Goal: Task Accomplishment & Management: Use online tool/utility

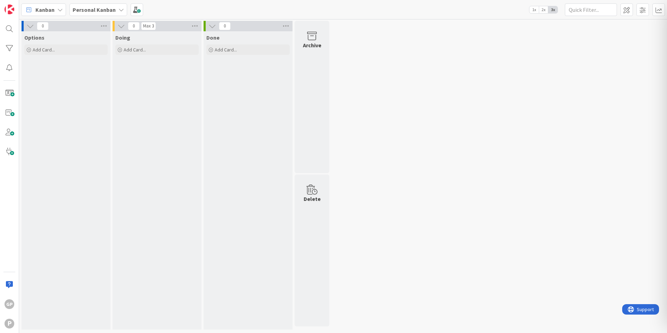
drag, startPoint x: 160, startPoint y: 62, endPoint x: 124, endPoint y: 1, distance: 71.0
click at [123, 40] on span "Doing" at bounding box center [122, 37] width 15 height 7
click at [81, 8] on b "Personal Kanban" at bounding box center [94, 9] width 43 height 7
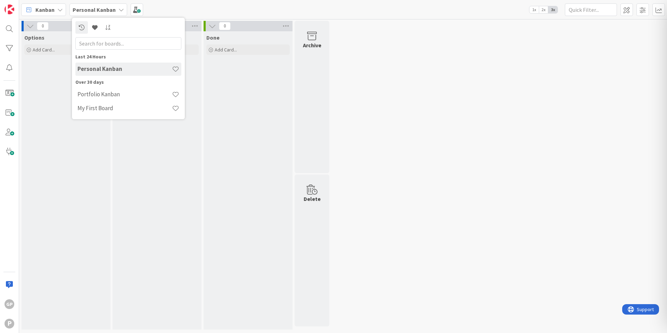
click at [81, 8] on b "Personal Kanban" at bounding box center [94, 9] width 43 height 7
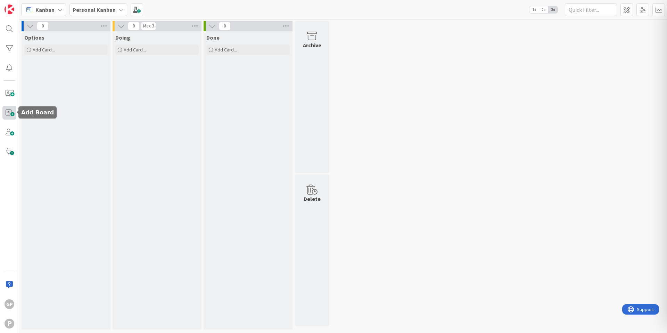
click at [14, 112] on span at bounding box center [9, 113] width 14 height 14
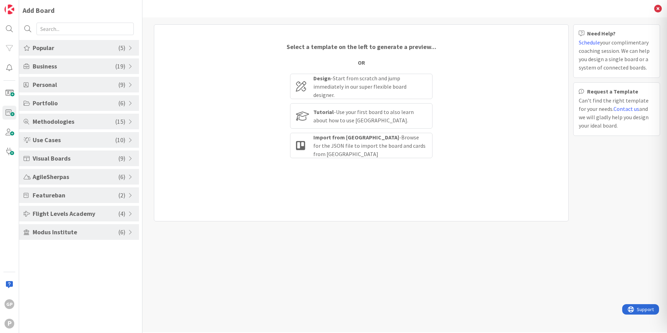
click at [86, 45] on span "Popular" at bounding box center [76, 47] width 86 height 9
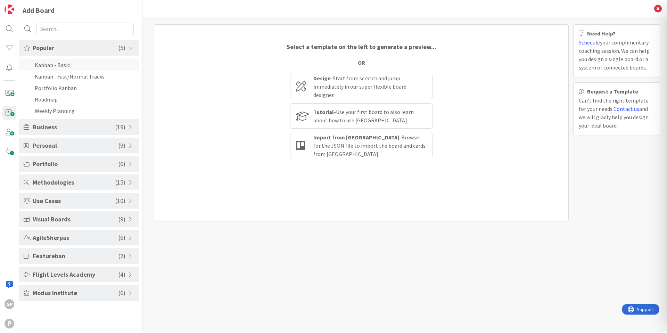
click at [83, 66] on li "Kanban - Basic" at bounding box center [79, 64] width 120 height 11
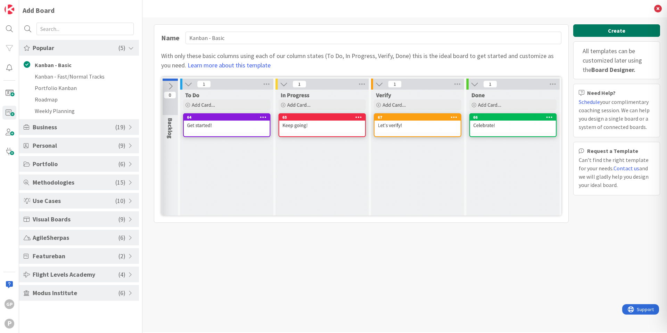
click at [629, 32] on button "Create" at bounding box center [616, 30] width 87 height 13
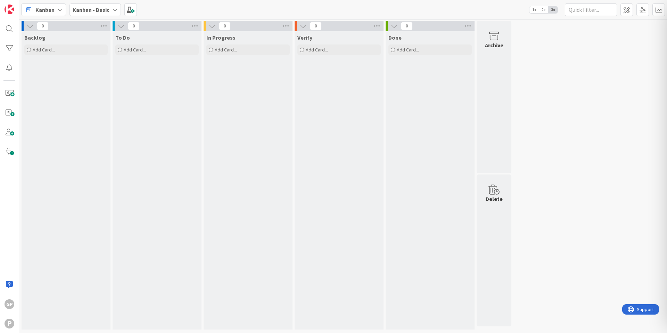
click at [98, 11] on b "Kanban - Basic" at bounding box center [91, 9] width 37 height 7
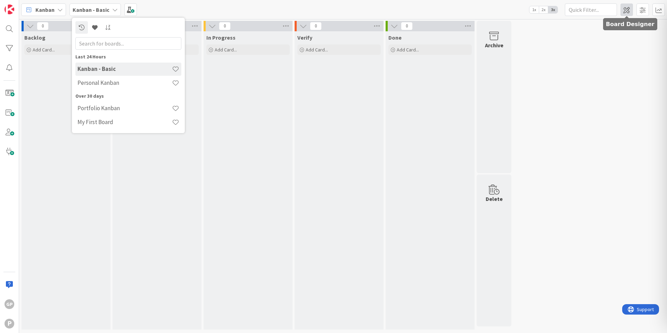
click at [631, 7] on span at bounding box center [626, 9] width 13 height 13
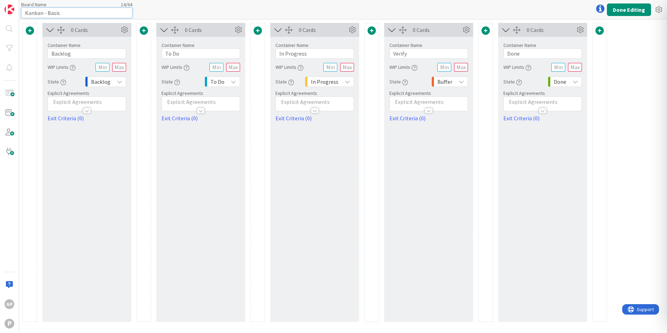
drag, startPoint x: 66, startPoint y: 12, endPoint x: 27, endPoint y: 9, distance: 39.1
click at [27, 9] on input "Kanban - Basic" at bounding box center [76, 13] width 111 height 10
type input "W"
type input "Weakness Tracker"
click at [232, 82] on icon at bounding box center [234, 82] width 6 height 6
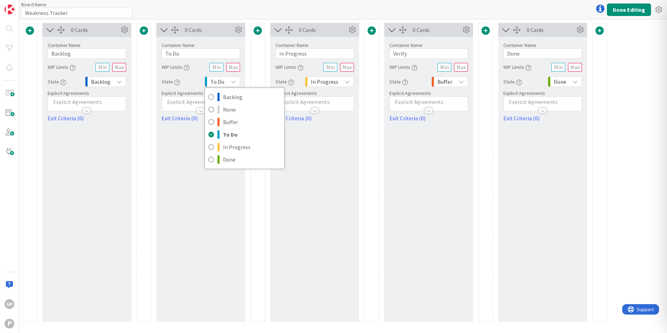
click at [232, 82] on icon at bounding box center [234, 82] width 6 height 6
click at [240, 34] on icon at bounding box center [238, 30] width 10 height 10
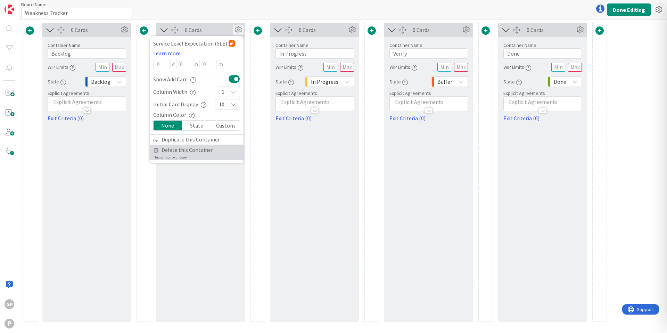
click at [209, 147] on span "Delete this Container" at bounding box center [187, 150] width 51 height 10
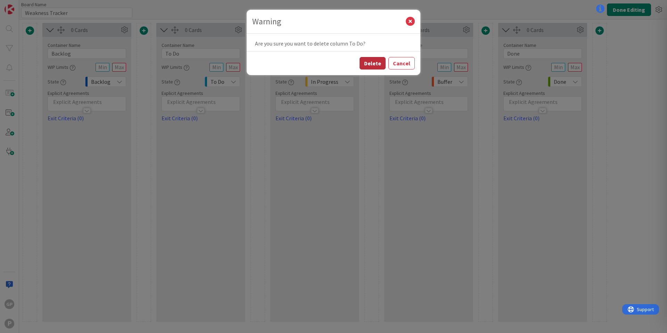
click at [381, 64] on button "Delete" at bounding box center [372, 63] width 26 height 13
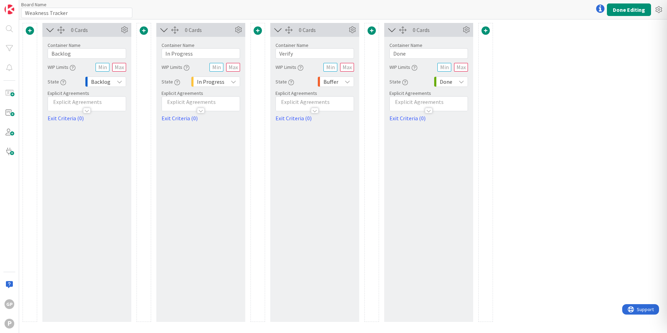
click at [343, 77] on div "Buffer" at bounding box center [335, 81] width 36 height 10
click at [303, 135] on div "0 Cards Container Name 6 / 64 Verify WIP Limits State Buffer Backlog None Buffe…" at bounding box center [314, 172] width 89 height 299
click at [352, 31] on icon at bounding box center [352, 30] width 10 height 10
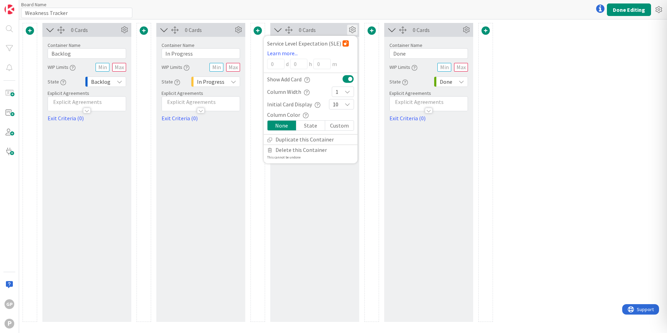
click at [329, 184] on div "0 Cards Service Level Expectation (SLE) Learn more... 0 d 0 h 0 m Show Add Card…" at bounding box center [314, 172] width 89 height 299
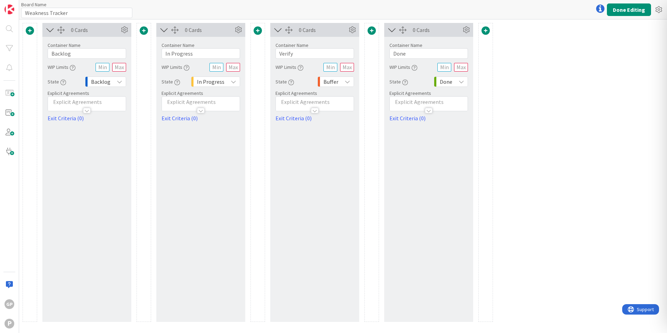
click at [348, 82] on icon at bounding box center [348, 82] width 6 height 6
click at [328, 214] on div "0 Cards Service Level Expectation (SLE) Learn more... 0 d 0 h 0 m Show Add Card…" at bounding box center [314, 172] width 89 height 299
click at [352, 33] on icon at bounding box center [352, 30] width 10 height 10
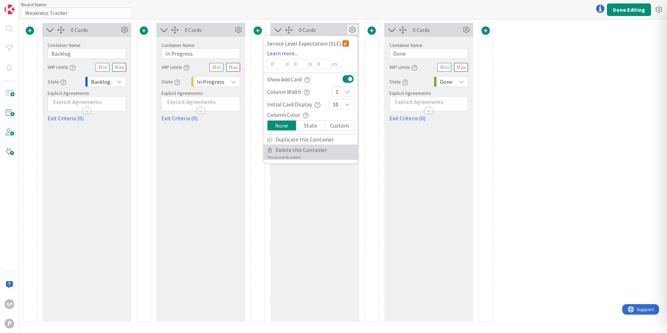
click at [322, 150] on span "Delete this Container" at bounding box center [300, 150] width 51 height 10
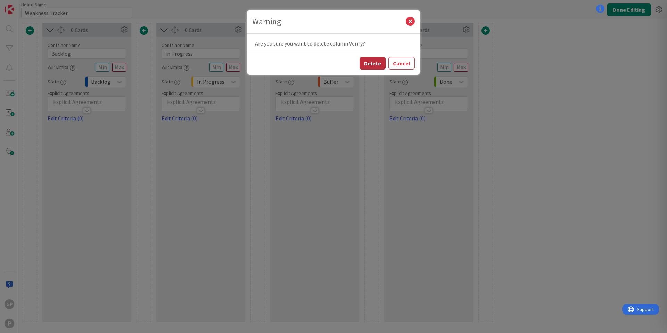
click at [376, 64] on button "Delete" at bounding box center [372, 63] width 26 height 13
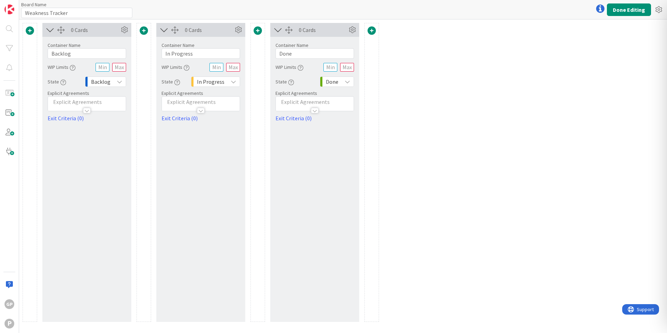
click at [348, 80] on icon at bounding box center [348, 82] width 6 height 6
click at [290, 163] on div "0 Cards Container Name 4 / 64 Done WIP Limits State Done Backlog None Buffer To…" at bounding box center [314, 172] width 89 height 299
drag, startPoint x: 304, startPoint y: 55, endPoint x: 277, endPoint y: 53, distance: 27.2
click at [277, 53] on input "Done" at bounding box center [314, 53] width 78 height 10
type input "D"
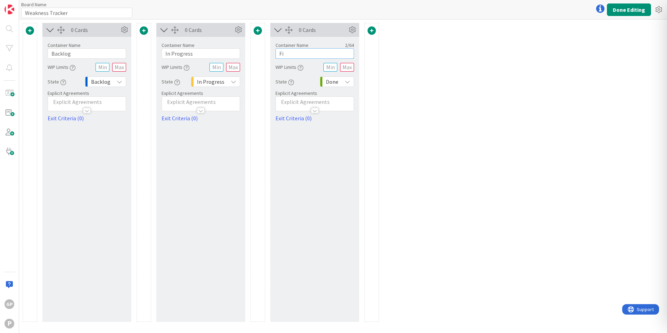
type input "F"
type input "Overcome"
click at [463, 93] on div "0 Cards Container Name 7 / 64 Backlog WIP Limits State Backlog Explicit Agreeme…" at bounding box center [343, 175] width 648 height 313
drag, startPoint x: 84, startPoint y: 53, endPoint x: 51, endPoint y: 52, distance: 33.0
click at [51, 52] on input "Backlog" at bounding box center [87, 53] width 78 height 10
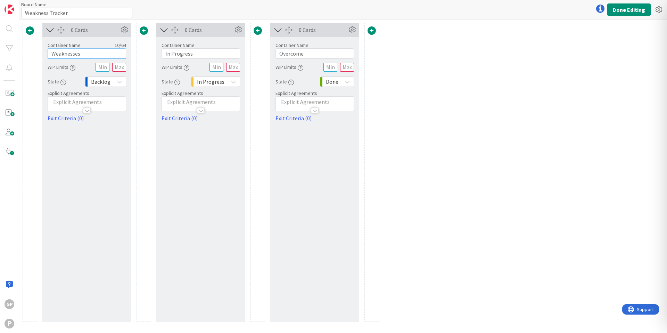
type input "Weaknesses"
click at [154, 130] on div "0 Cards Container Name 10 / 64 Weaknesses WIP Limits State Backlog Explicit Agr…" at bounding box center [201, 172] width 356 height 299
click at [42, 13] on input "Weakness Tracker" at bounding box center [76, 13] width 111 height 10
click at [47, 11] on input "Weakness Tracker" at bounding box center [76, 13] width 111 height 10
click at [48, 12] on input "Weakness Tracker" at bounding box center [76, 13] width 111 height 10
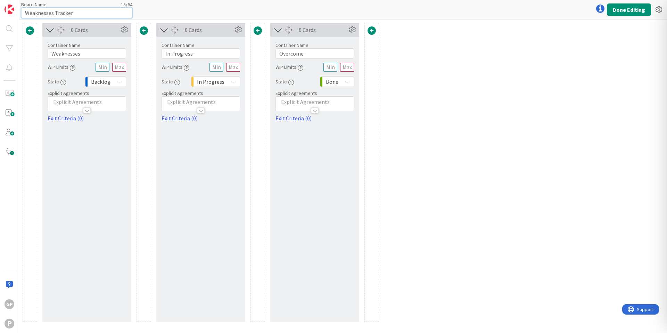
type input "Weaknesses Tracker"
click at [67, 165] on div "0 Cards Container Name 10 / 64 Weaknesses WIP Limits State Backlog Explicit Agr…" at bounding box center [86, 172] width 89 height 299
drag, startPoint x: 202, startPoint y: 52, endPoint x: 166, endPoint y: 54, distance: 36.5
click at [166, 54] on input "In Progress" at bounding box center [201, 53] width 78 height 10
type input "A"
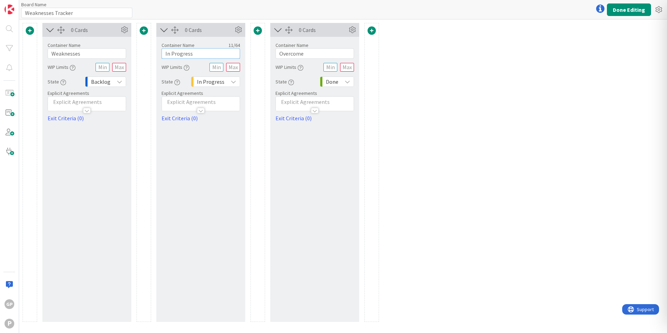
click at [209, 50] on input "In Progress" at bounding box center [201, 53] width 78 height 10
drag, startPoint x: 204, startPoint y: 54, endPoint x: 159, endPoint y: 49, distance: 45.5
click at [159, 49] on div "Container Name 11 / 64 In Progress WIP Limits State In Progress Explicit Agreem…" at bounding box center [200, 79] width 89 height 85
click at [194, 161] on div "0 Cards Container Name 11 / 64 Being Built WIP Limits State In Progress Explici…" at bounding box center [200, 172] width 89 height 299
drag, startPoint x: 195, startPoint y: 53, endPoint x: 158, endPoint y: 50, distance: 37.3
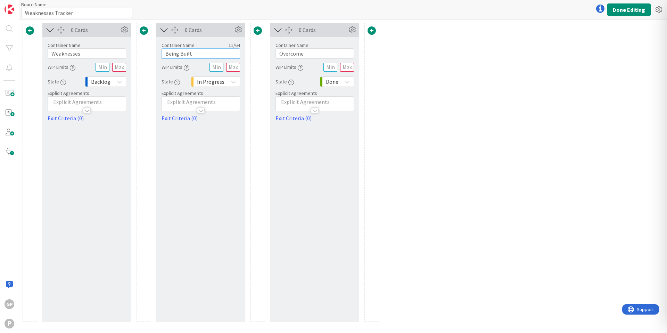
click at [158, 50] on div "Container Name 11 / 64 Being Built WIP Limits State In Progress Explicit Agreem…" at bounding box center [200, 79] width 89 height 85
type input "In Progress"
click at [215, 162] on div "0 Cards Container Name 11 / 64 In Progress WIP Limits State In Progress Explici…" at bounding box center [200, 172] width 89 height 299
drag, startPoint x: 332, startPoint y: 55, endPoint x: 273, endPoint y: 52, distance: 58.4
click at [273, 52] on div "Container Name 8 / 64 Overcome WIP Limits State Done Backlog None Buffer To Do …" at bounding box center [314, 79] width 89 height 85
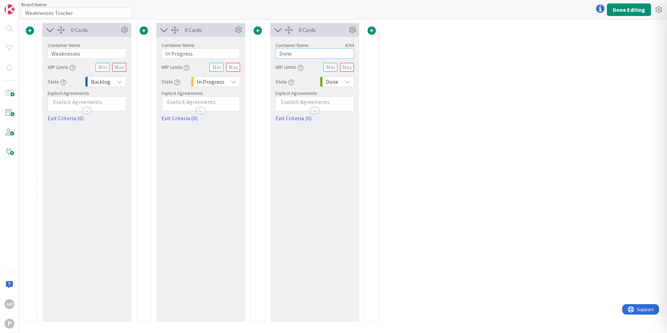
type input "Done"
click at [216, 162] on div "0 Cards Container Name 11 / 64 In Progress WIP Limits State In Progress Explici…" at bounding box center [200, 172] width 89 height 299
click at [47, 12] on input "Weaknesses Tracker" at bounding box center [76, 13] width 111 height 10
click at [53, 12] on input "Weaknesses Tracker" at bounding box center [76, 13] width 111 height 10
drag, startPoint x: 53, startPoint y: 14, endPoint x: 21, endPoint y: 13, distance: 32.3
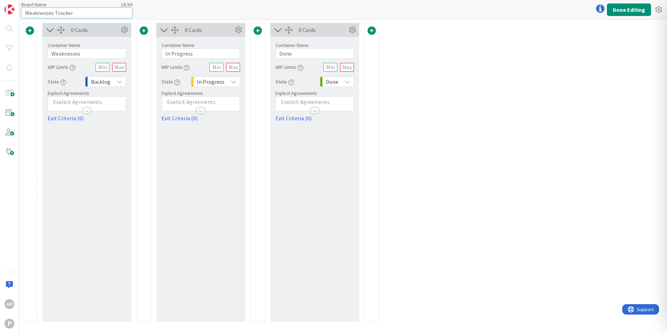
click at [21, 13] on input "Weaknesses Tracker" at bounding box center [76, 13] width 111 height 10
type input "Adaptations Tracker"
click at [445, 115] on div "0 Cards Container Name 10 / 64 Weaknesses WIP Limits State Backlog Explicit Agr…" at bounding box center [343, 175] width 648 height 313
click at [617, 9] on button "Done Editing" at bounding box center [629, 9] width 44 height 13
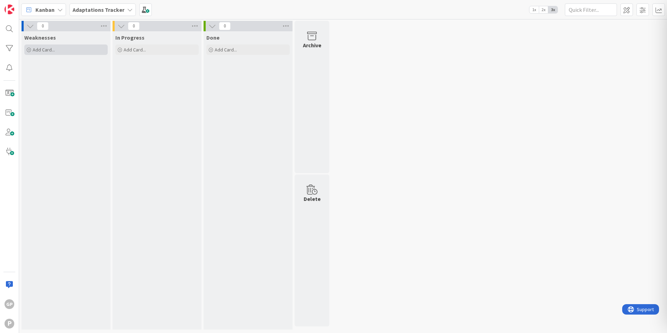
click at [54, 47] on span "Add Card..." at bounding box center [44, 50] width 22 height 6
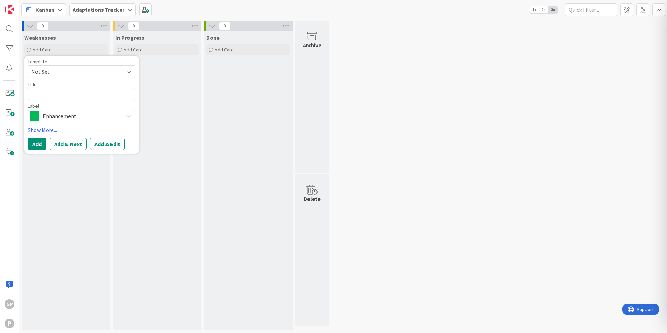
click at [71, 111] on span "Enhancement" at bounding box center [81, 116] width 77 height 10
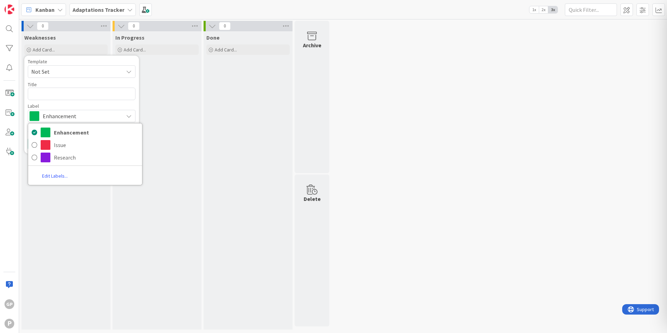
click at [67, 174] on link "Edit Labels..." at bounding box center [54, 175] width 53 height 13
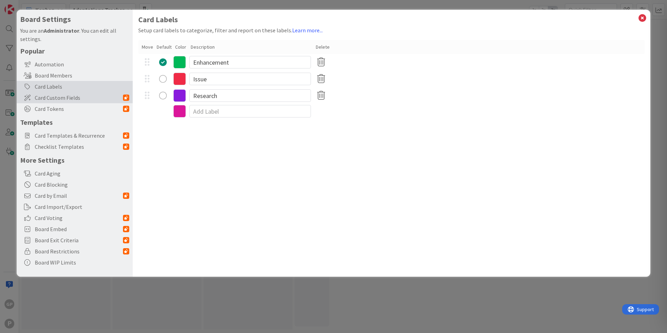
click at [78, 100] on span "Card Custom Fields" at bounding box center [79, 97] width 88 height 8
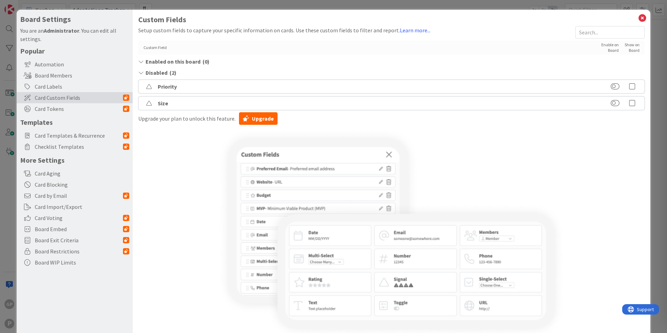
click at [140, 72] on icon at bounding box center [140, 73] width 5 height 6
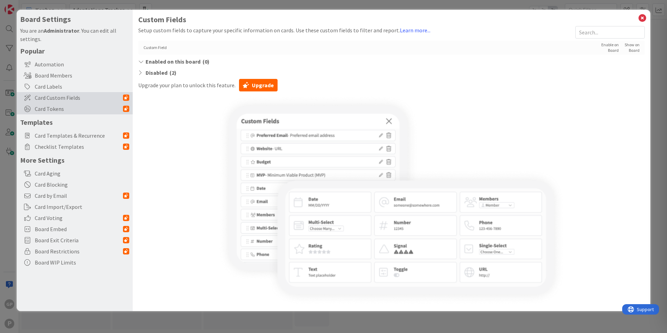
click at [72, 105] on span "Card Tokens" at bounding box center [79, 109] width 88 height 8
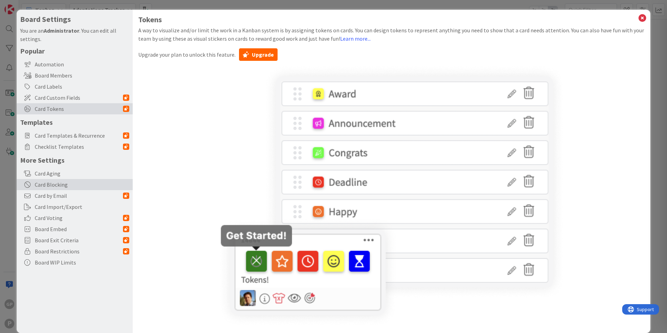
click at [107, 187] on div "Card Blocking" at bounding box center [75, 184] width 116 height 11
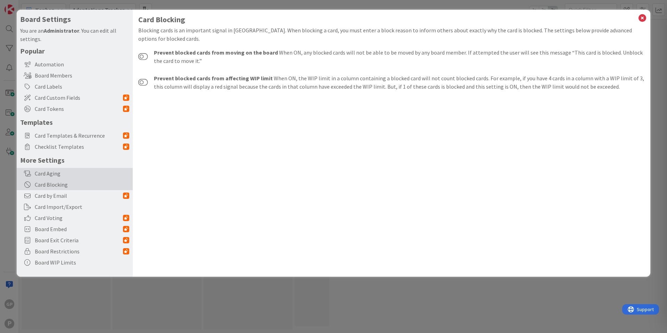
click at [109, 173] on div "Card Aging" at bounding box center [75, 173] width 116 height 11
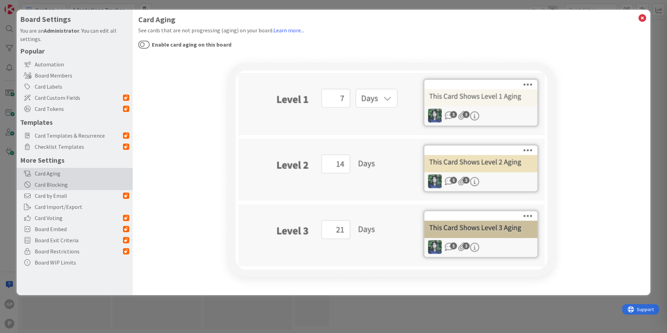
click at [107, 181] on div "Card Blocking" at bounding box center [75, 184] width 116 height 11
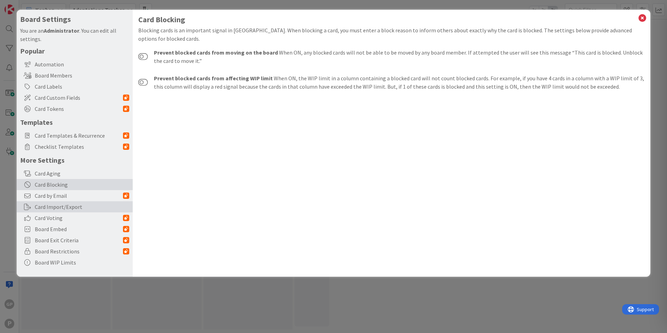
click at [103, 202] on div "Card Import/Export" at bounding box center [75, 206] width 116 height 11
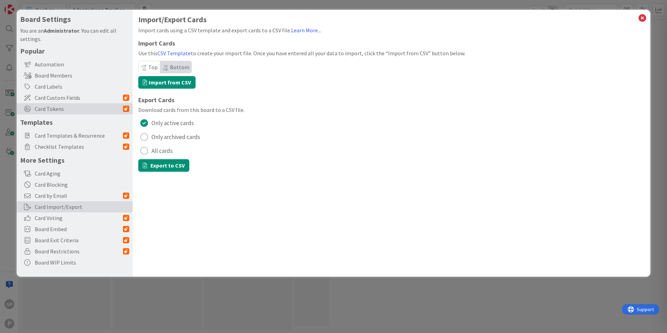
click at [77, 110] on span "Card Tokens" at bounding box center [79, 109] width 88 height 8
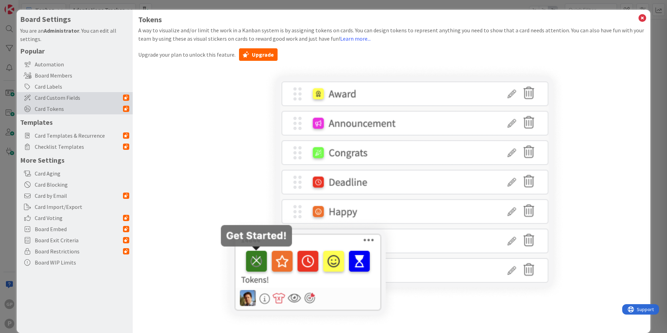
click at [77, 99] on span "Card Custom Fields" at bounding box center [79, 97] width 88 height 8
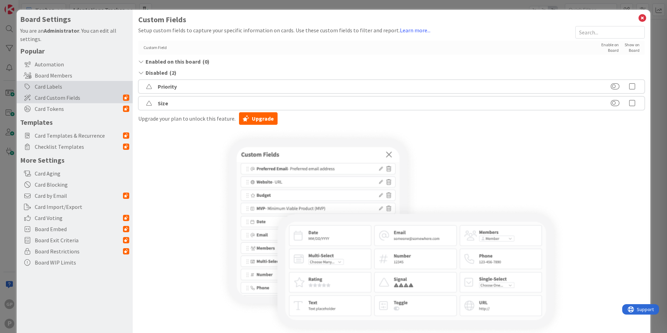
click at [77, 86] on div "Card Labels" at bounding box center [75, 86] width 116 height 11
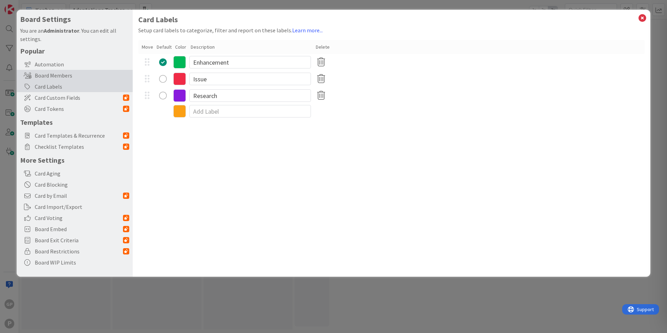
click at [79, 77] on div "Board Members" at bounding box center [75, 75] width 116 height 11
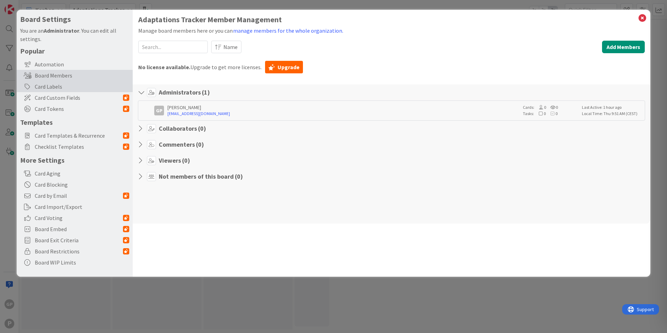
click at [75, 84] on div "Card Labels" at bounding box center [75, 86] width 116 height 11
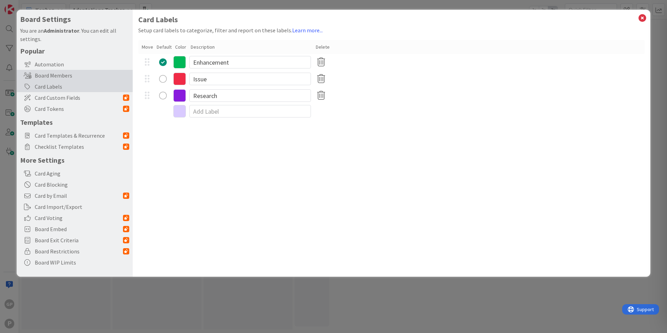
click at [78, 77] on div "Board Members" at bounding box center [75, 75] width 116 height 11
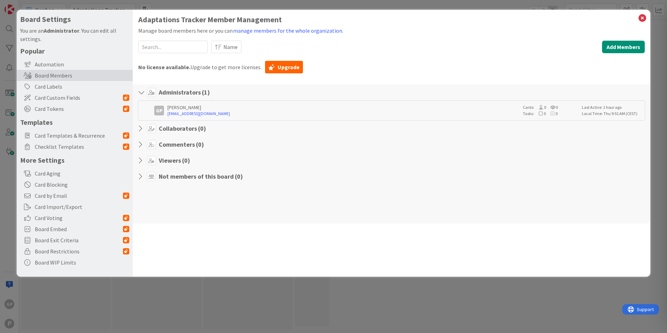
click at [143, 93] on icon at bounding box center [142, 92] width 9 height 7
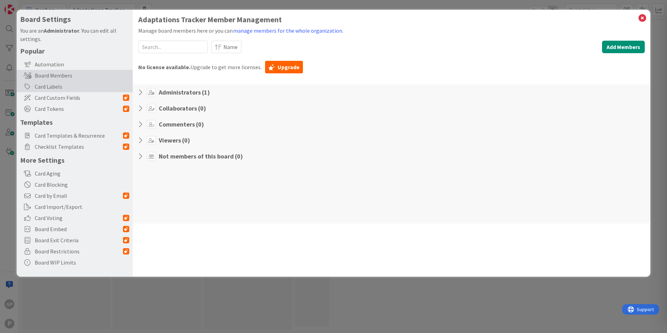
click at [63, 84] on div "Card Labels" at bounding box center [75, 86] width 116 height 11
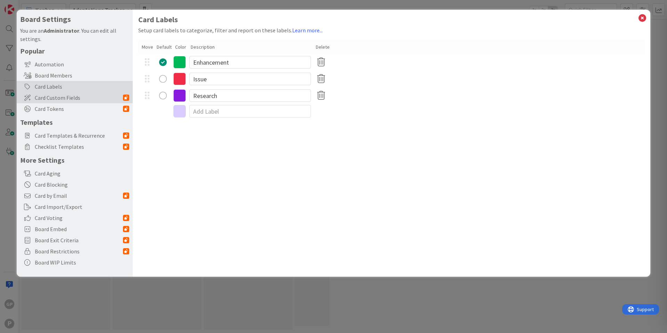
click at [63, 96] on span "Card Custom Fields" at bounding box center [79, 97] width 88 height 8
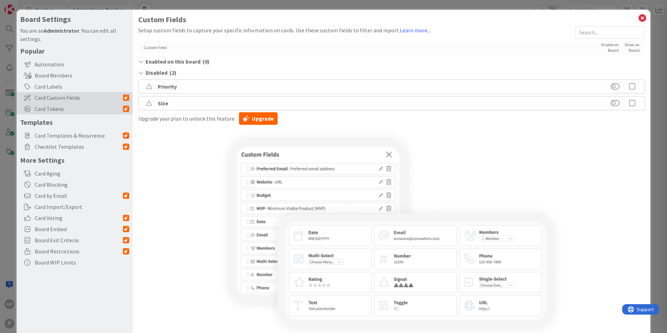
click at [74, 106] on span "Card Tokens" at bounding box center [79, 109] width 88 height 8
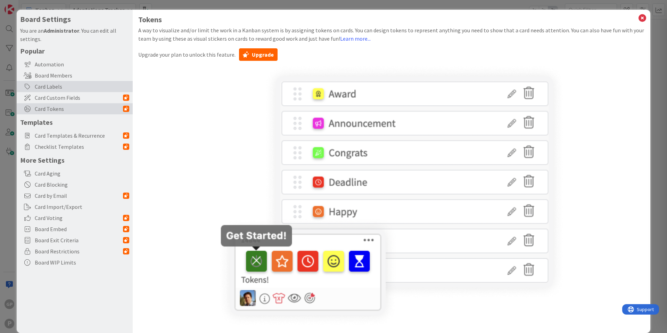
click at [63, 85] on div "Card Labels" at bounding box center [75, 86] width 116 height 11
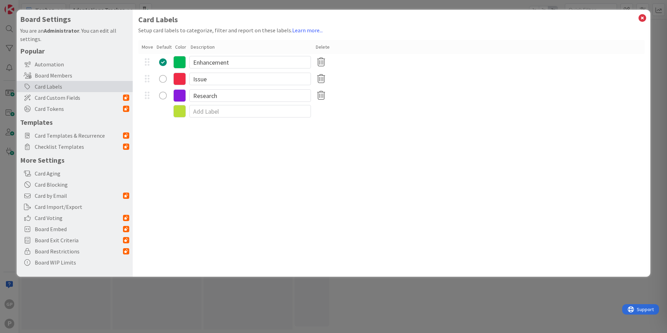
click at [184, 115] on icon at bounding box center [179, 111] width 13 height 13
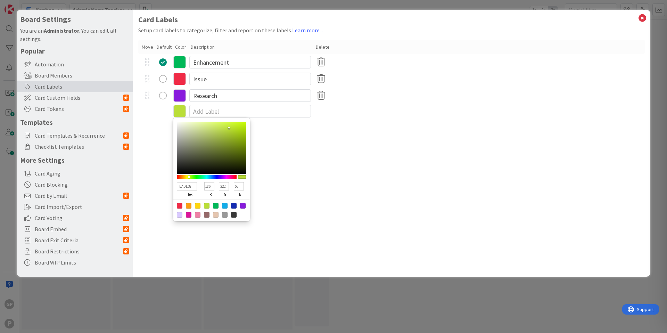
click at [341, 184] on div "Card Labels Setup card labels to categorize, filter and report on these labels.…" at bounding box center [391, 143] width 517 height 267
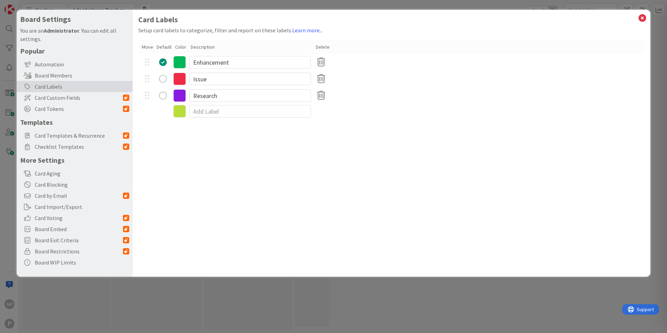
click at [183, 68] on icon at bounding box center [179, 62] width 13 height 13
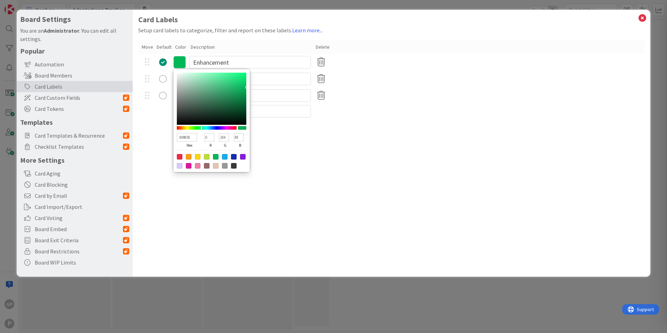
click at [355, 213] on div "Card Labels Setup card labels to categorize, filter and report on these labels.…" at bounding box center [391, 143] width 517 height 267
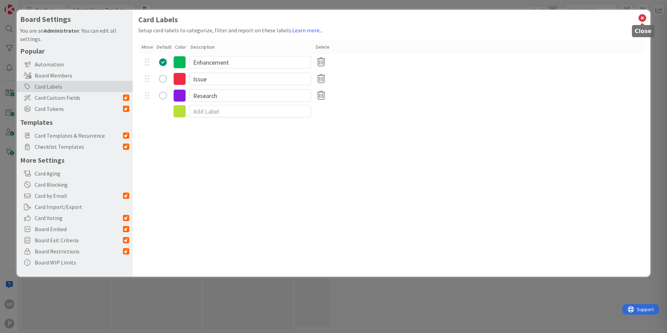
click at [640, 17] on icon at bounding box center [642, 18] width 9 height 10
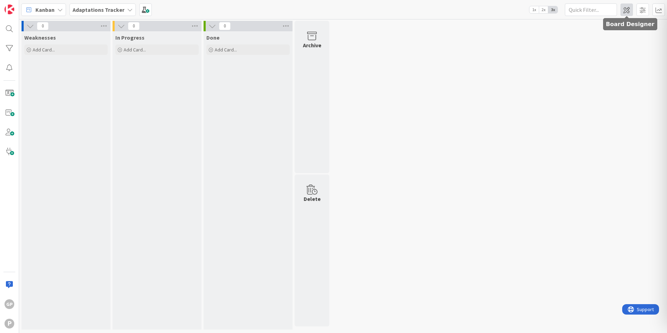
click at [632, 6] on span at bounding box center [626, 9] width 13 height 13
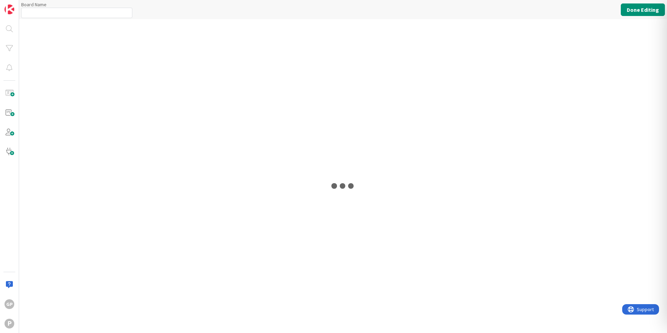
type input "Adaptations Tracker"
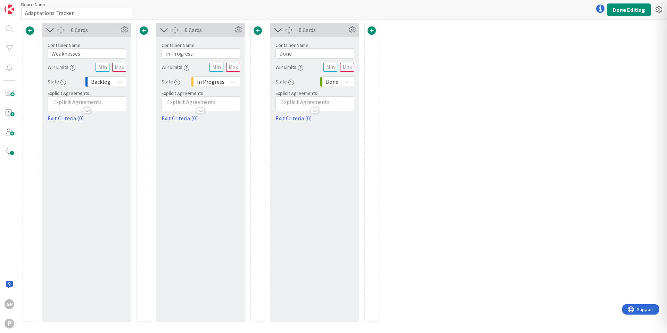
click at [255, 29] on span at bounding box center [258, 30] width 8 height 8
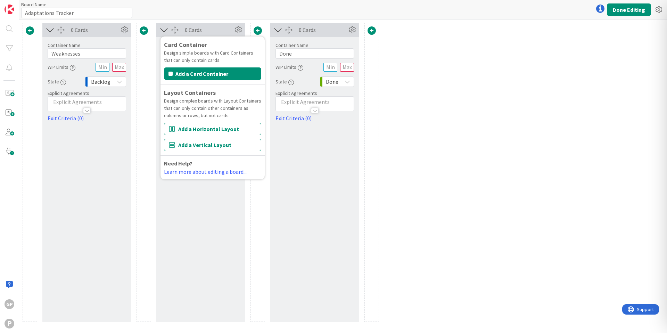
click at [430, 80] on div "0 Cards Container Name 10 / 64 Weaknesses WIP Limits State Backlog Explicit Agr…" at bounding box center [343, 175] width 648 height 313
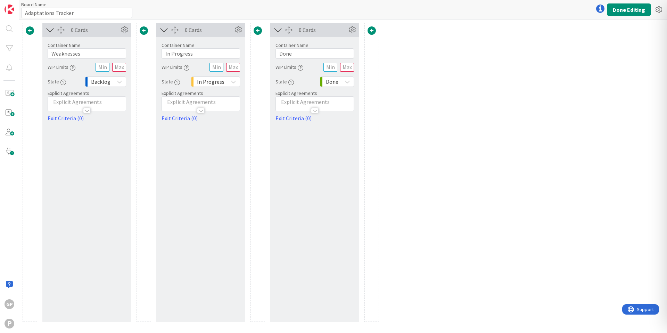
click at [257, 28] on span at bounding box center [258, 30] width 8 height 8
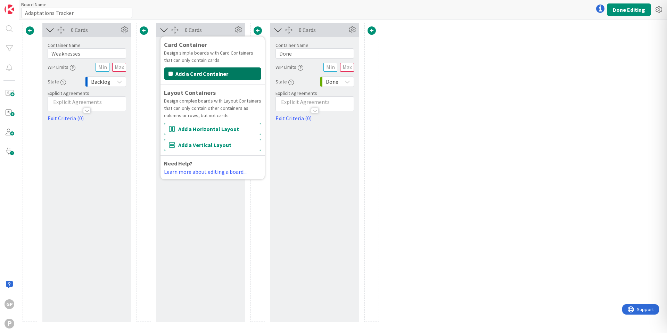
click at [243, 72] on button "Add a Card Container" at bounding box center [212, 73] width 97 height 13
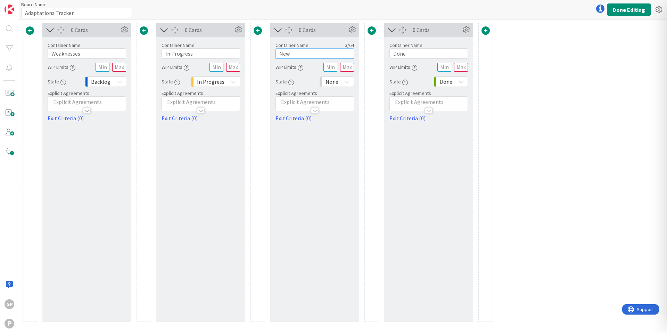
click at [336, 54] on input "New" at bounding box center [314, 53] width 78 height 10
click at [342, 81] on div "None" at bounding box center [337, 81] width 34 height 10
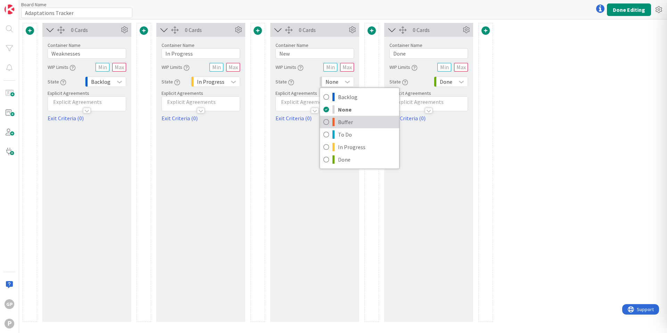
click at [341, 126] on span "Buffer" at bounding box center [367, 122] width 58 height 10
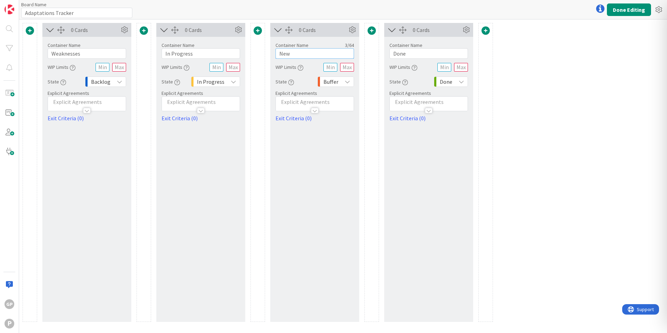
click at [307, 51] on input "New" at bounding box center [314, 53] width 78 height 10
click at [291, 83] on icon "button" at bounding box center [291, 83] width 6 height 6
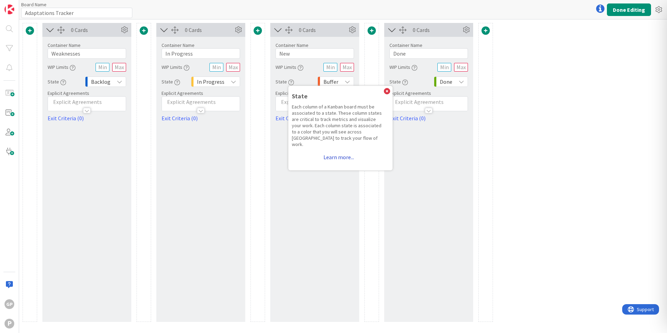
click at [348, 151] on link "Learn more..." at bounding box center [339, 157] width 94 height 13
click at [341, 152] on link "Learn more..." at bounding box center [339, 157] width 94 height 13
click at [333, 173] on div "0 Cards Container Name 3 / 64 New WIP Limits State State Each column of a Kanba…" at bounding box center [314, 172] width 89 height 299
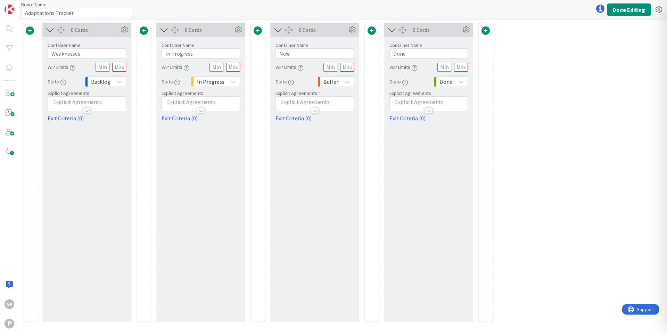
click at [290, 83] on icon "button" at bounding box center [291, 83] width 6 height 6
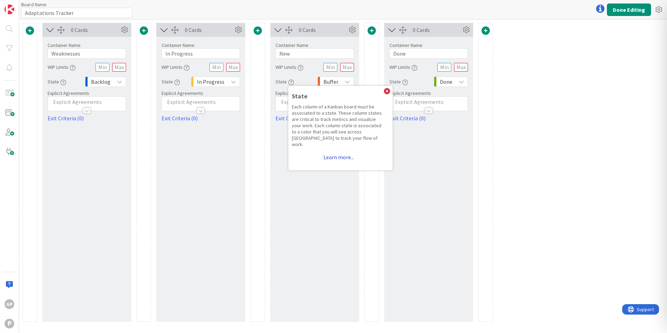
click at [325, 151] on link "Learn more..." at bounding box center [339, 157] width 94 height 13
click at [329, 152] on link "Learn more..." at bounding box center [339, 157] width 94 height 13
click at [331, 151] on link "Learn more..." at bounding box center [339, 157] width 94 height 13
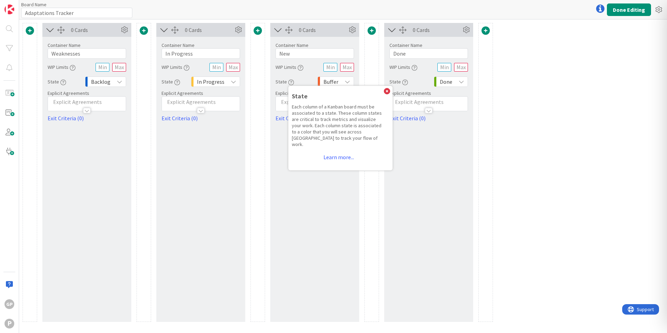
click at [334, 176] on div "0 Cards Container Name 3 / 64 New WIP Limits State State Each column of a Kanba…" at bounding box center [314, 172] width 89 height 299
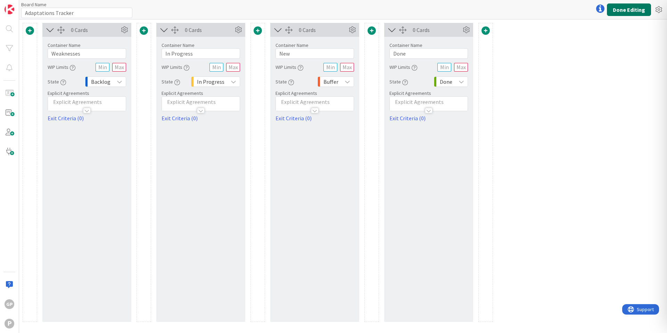
click at [620, 10] on button "Done Editing" at bounding box center [629, 9] width 44 height 13
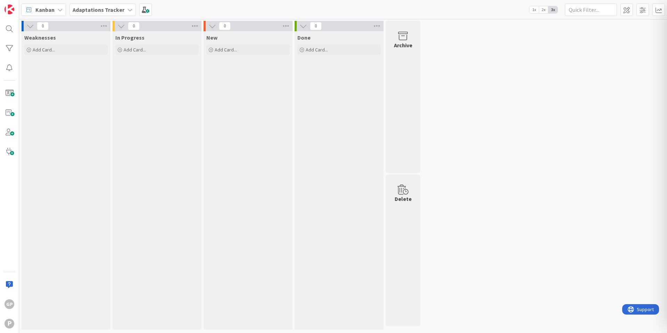
click at [213, 27] on icon at bounding box center [212, 26] width 8 height 8
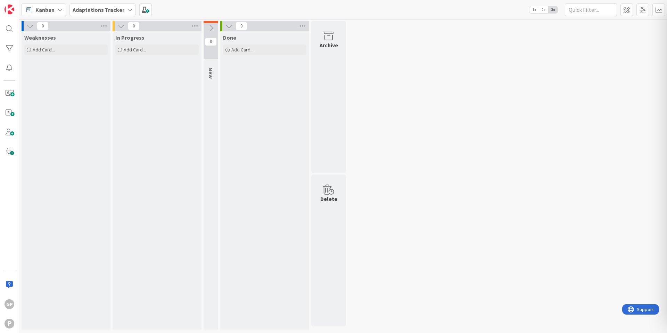
click at [213, 27] on icon at bounding box center [211, 28] width 8 height 8
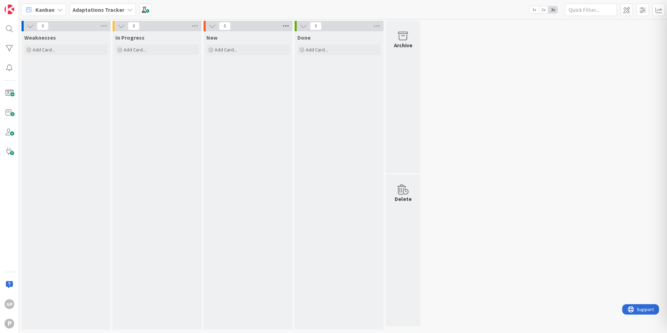
click at [288, 24] on icon at bounding box center [285, 26] width 9 height 10
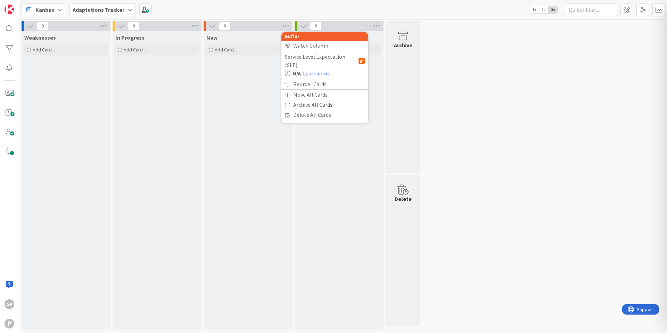
drag, startPoint x: 442, startPoint y: 83, endPoint x: 595, endPoint y: 27, distance: 161.8
click at [449, 80] on div "0 Weaknesses Add Card... 0 In Progress Add Card... 0 Buffer Watch Column Servic…" at bounding box center [342, 177] width 645 height 312
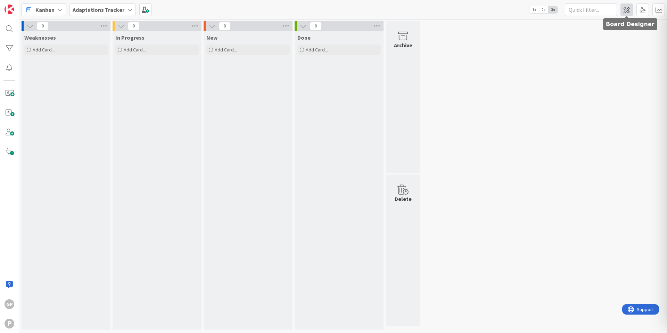
click at [622, 13] on span at bounding box center [626, 9] width 13 height 13
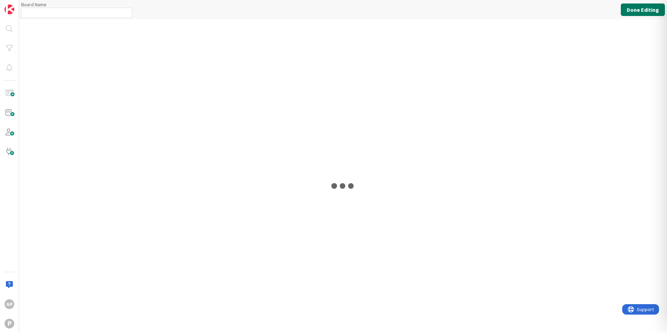
type input "Adaptations Tracker"
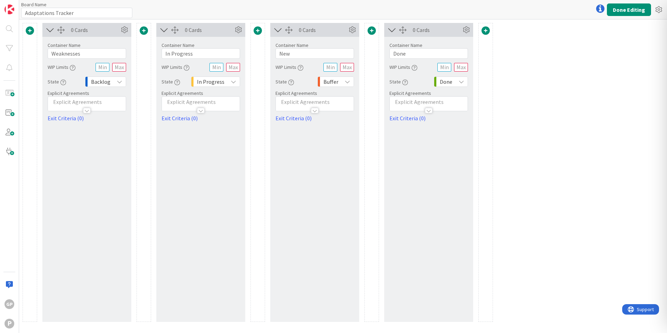
click at [288, 82] on icon "button" at bounding box center [291, 83] width 6 height 6
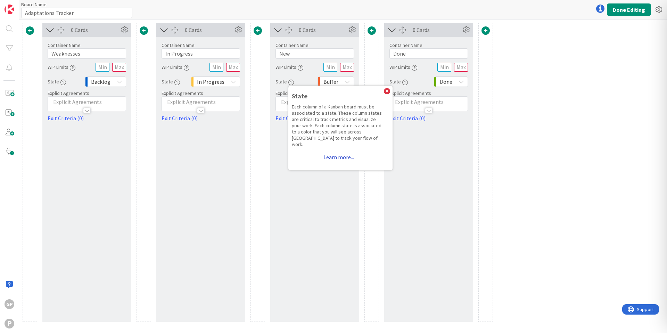
click at [334, 152] on link "Learn more..." at bounding box center [339, 157] width 94 height 13
click at [328, 58] on input "New" at bounding box center [314, 53] width 78 height 10
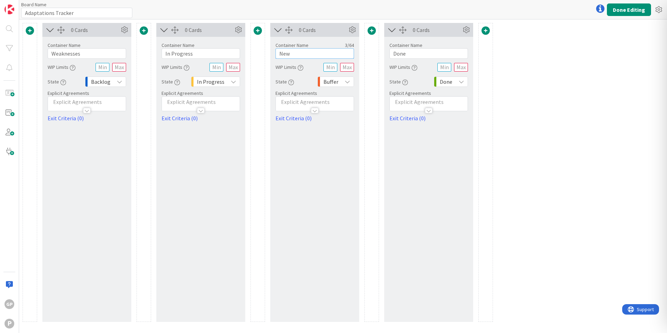
drag, startPoint x: 328, startPoint y: 53, endPoint x: 279, endPoint y: 47, distance: 49.3
click at [279, 47] on div "Container Name 3 / 64 New" at bounding box center [314, 50] width 78 height 17
type input "T"
type input "Testing"
click at [315, 209] on div "0 Cards Container Name 7 / 64 Testing WIP Limits State State Each column of a K…" at bounding box center [314, 172] width 89 height 299
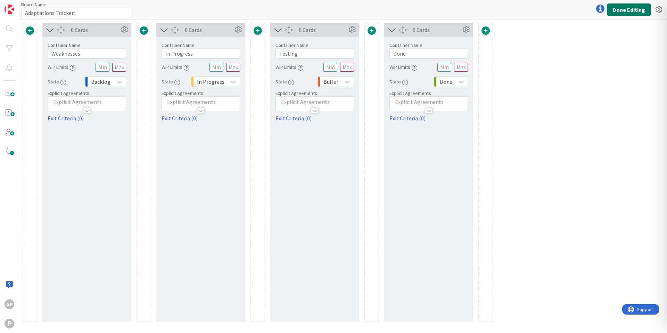
click at [618, 11] on button "Done Editing" at bounding box center [629, 9] width 44 height 13
